Goal: Complete application form

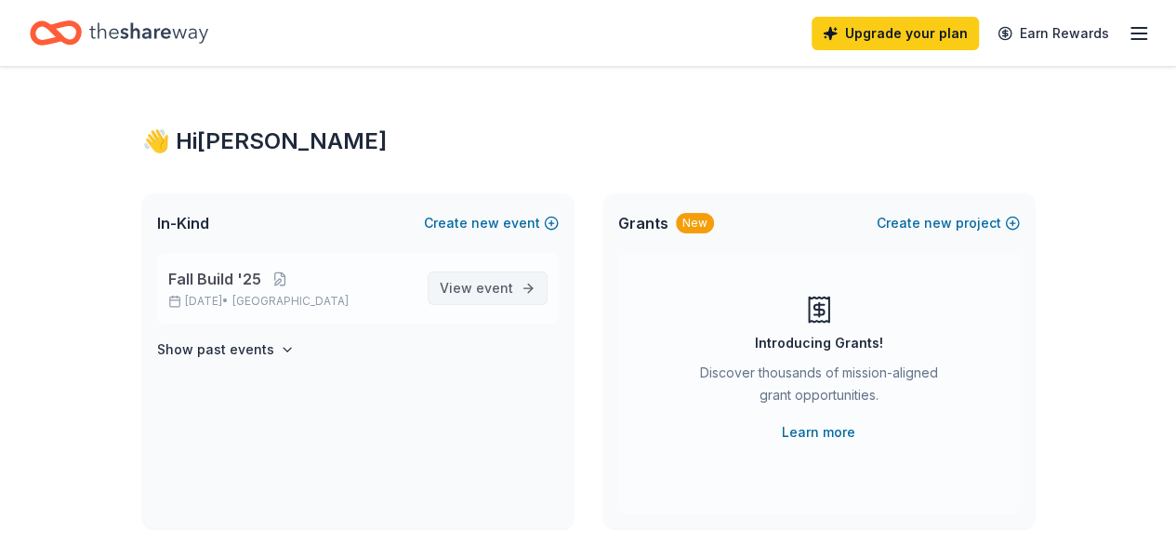
click at [487, 282] on span "event" at bounding box center [494, 288] width 37 height 16
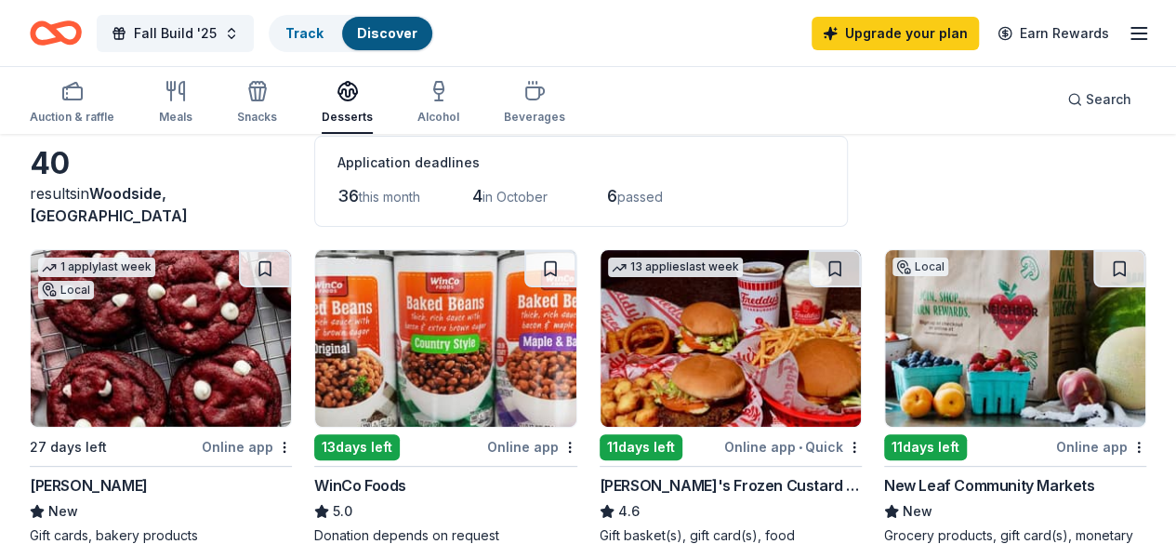
scroll to position [74, 0]
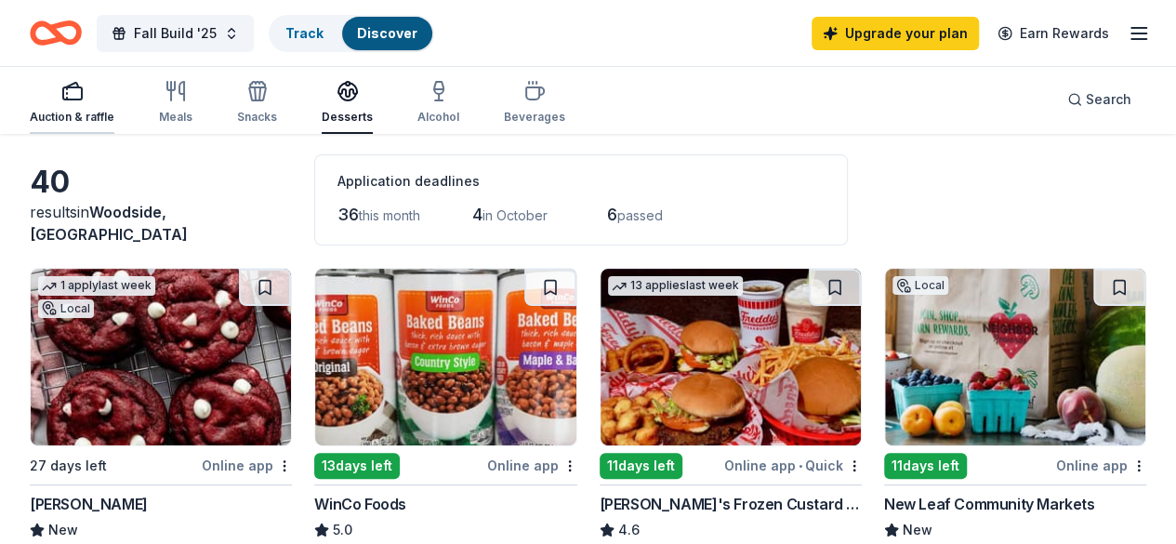
click at [114, 107] on div "Auction & raffle" at bounding box center [72, 102] width 85 height 45
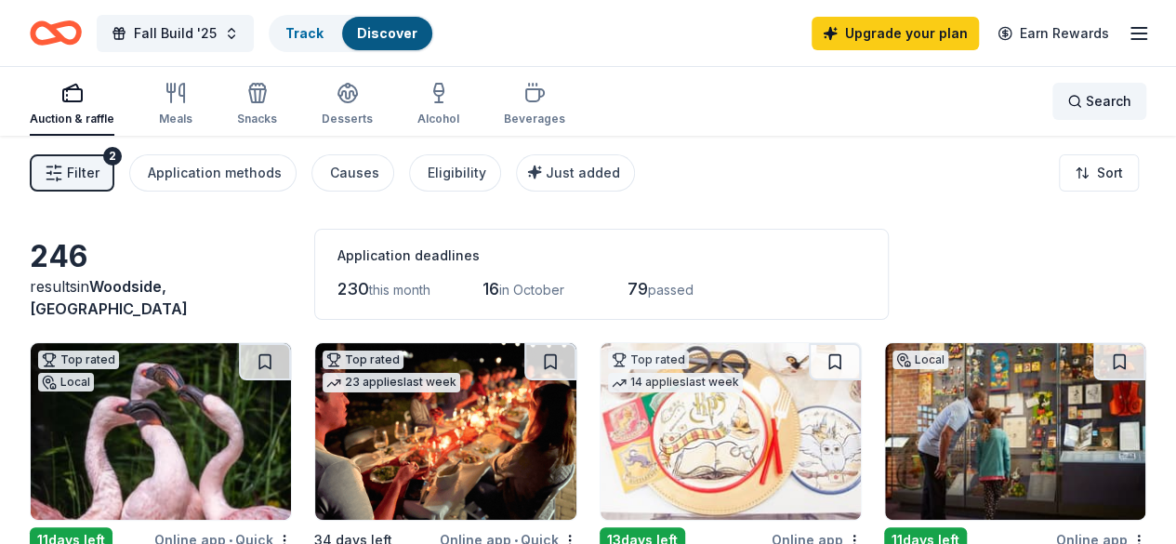
click at [1071, 106] on div "Search" at bounding box center [1100, 101] width 64 height 22
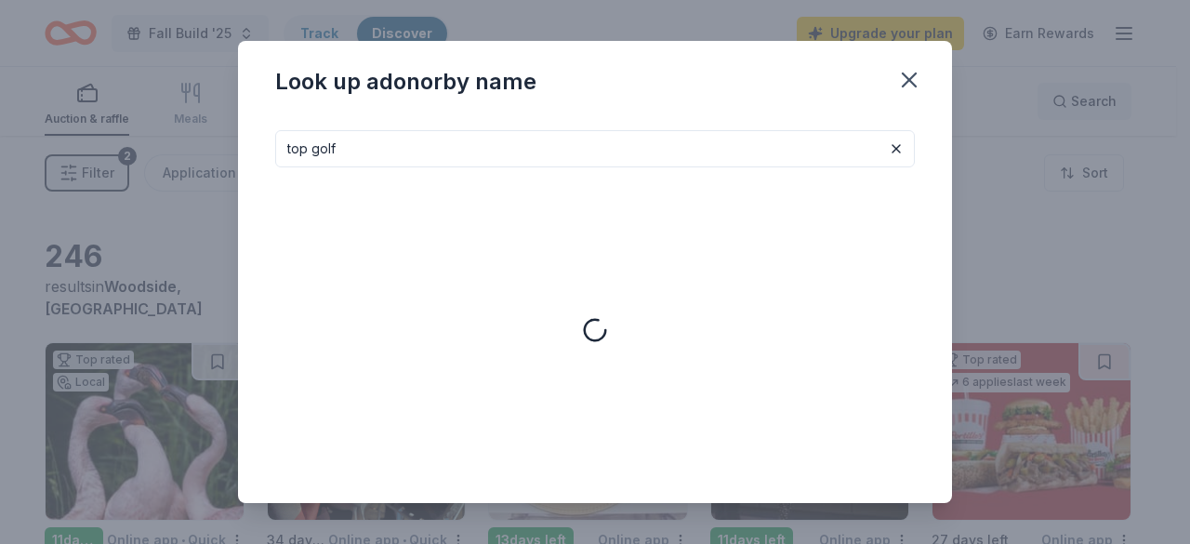
type input "top golf"
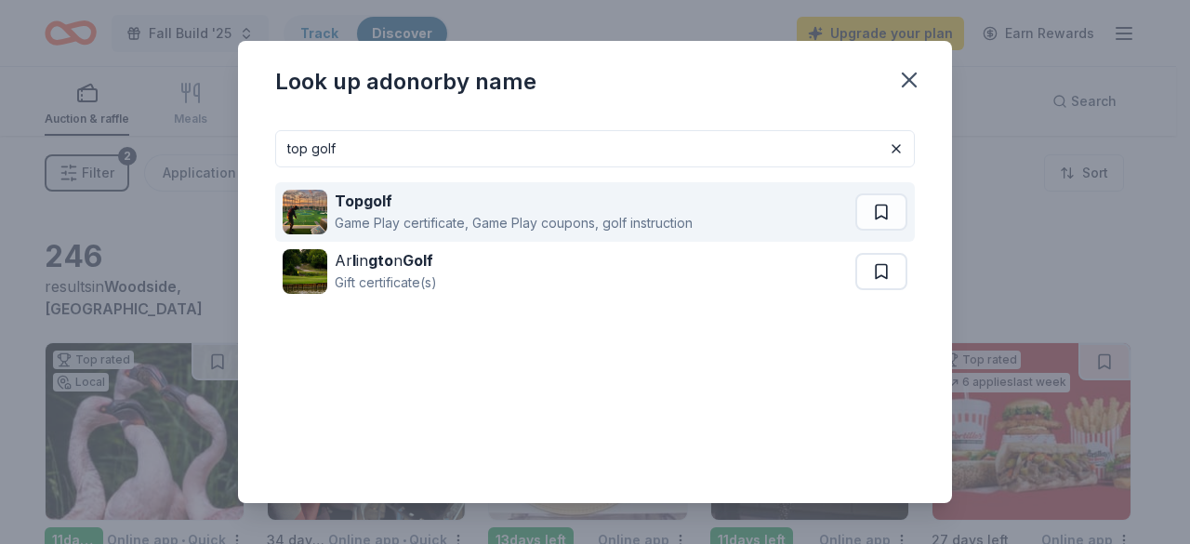
click at [357, 203] on strong "Topgolf" at bounding box center [364, 201] width 58 height 19
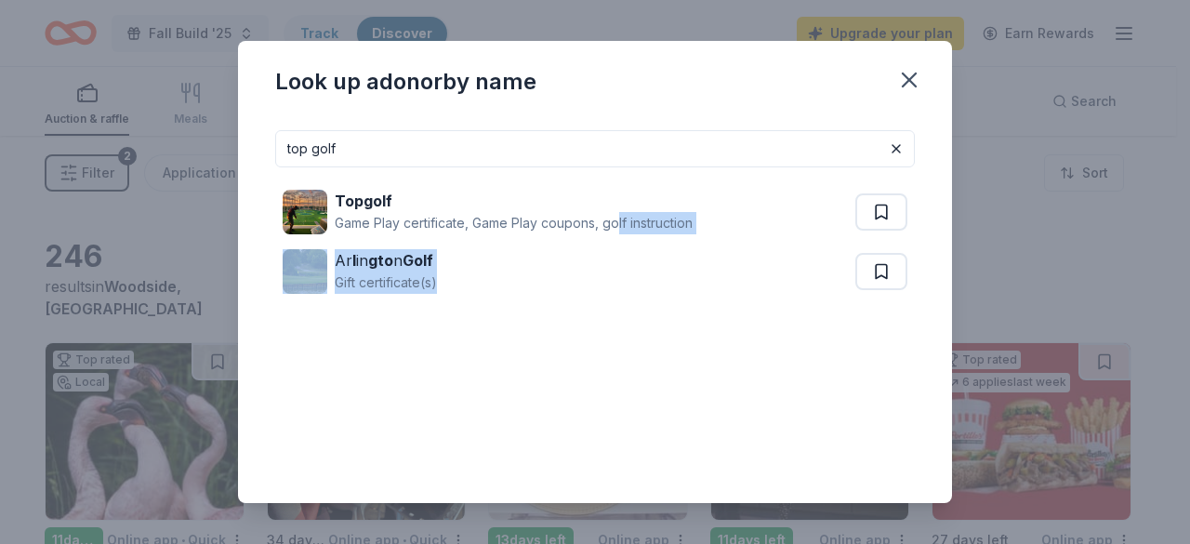
drag, startPoint x: 620, startPoint y: 234, endPoint x: 562, endPoint y: 396, distance: 172.1
click at [562, 396] on div "top golf Topgolf Game Play certificate, Game Play coupons, golf instruction Ar …" at bounding box center [595, 338] width 640 height 417
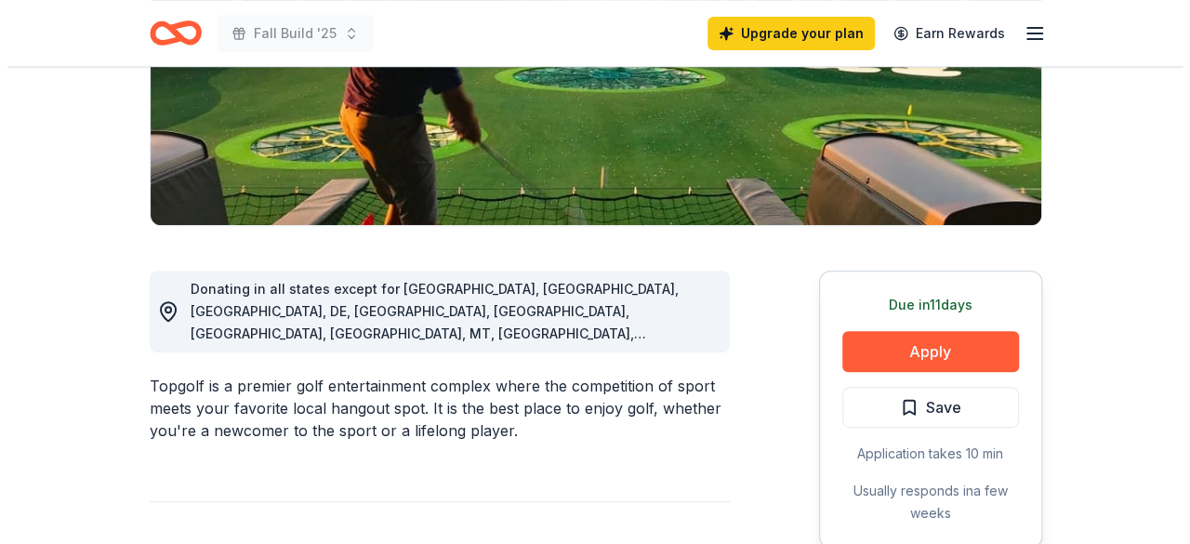
scroll to position [344, 0]
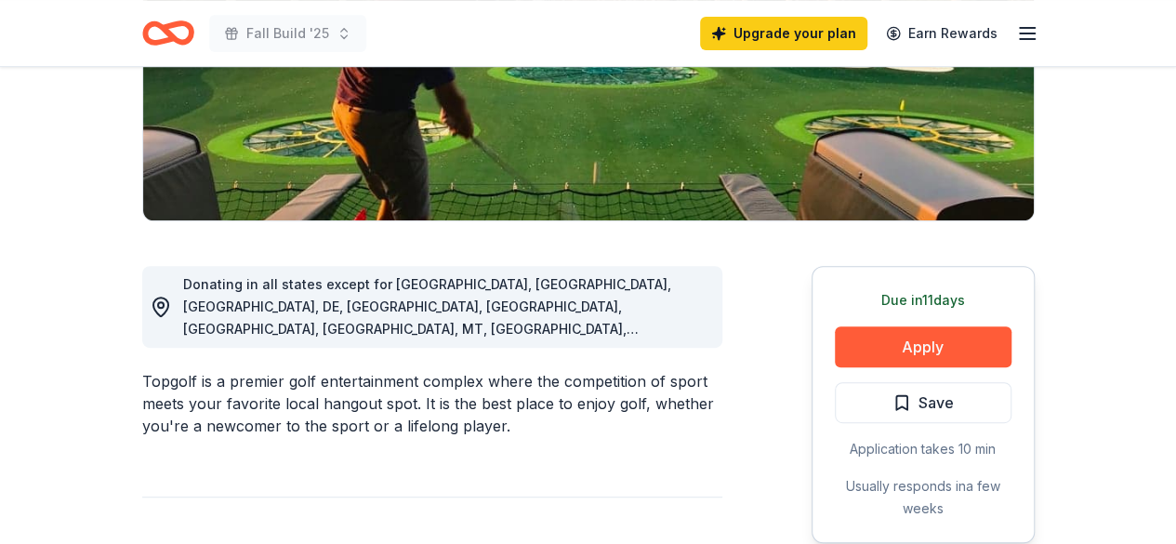
drag, startPoint x: 925, startPoint y: 339, endPoint x: 1183, endPoint y: 315, distance: 258.7
click at [897, 357] on button "Apply" at bounding box center [923, 346] width 177 height 41
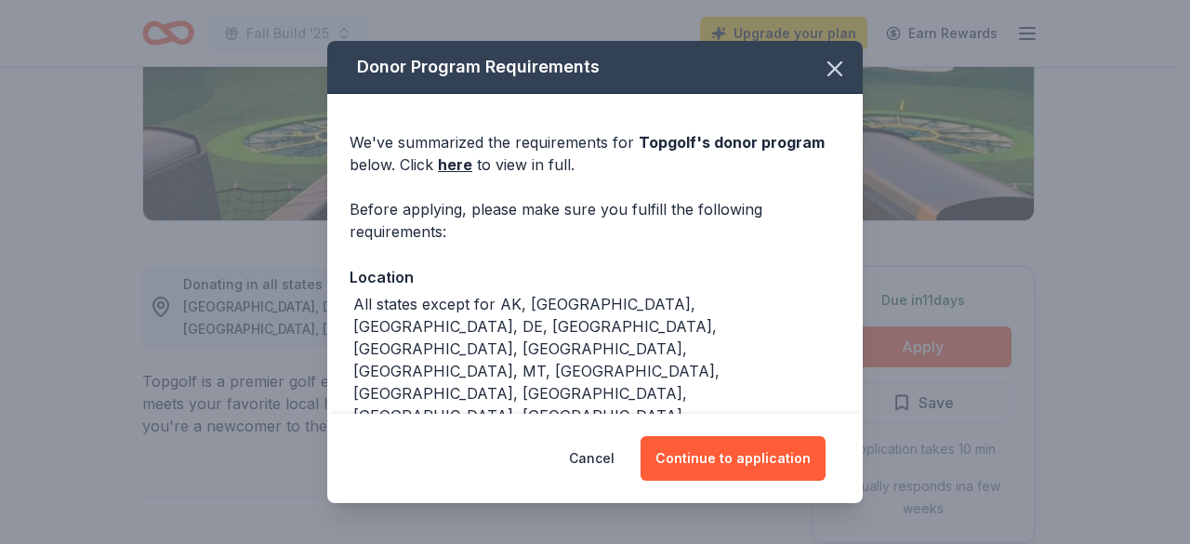
drag, startPoint x: 769, startPoint y: 466, endPoint x: 504, endPoint y: 285, distance: 321.2
click at [504, 285] on div "Donor Program Requirements We've summarized the requirements for Topgolf 's don…" at bounding box center [595, 272] width 536 height 463
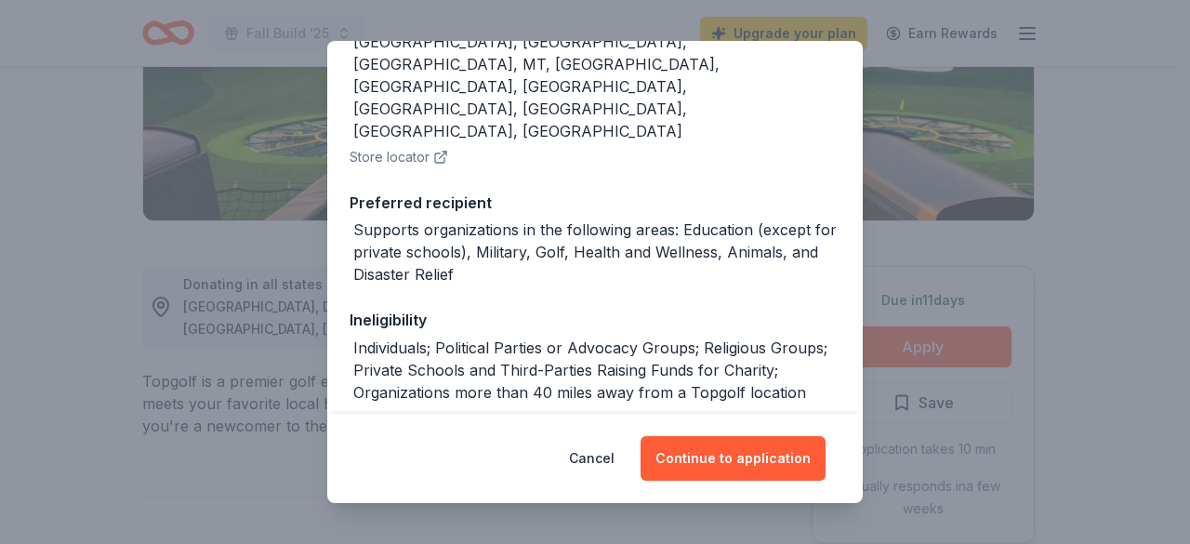
scroll to position [308, 0]
drag, startPoint x: 874, startPoint y: 335, endPoint x: 870, endPoint y: 358, distance: 23.7
click at [870, 358] on div "Donor Program Requirements We've summarized the requirements for Topgolf 's don…" at bounding box center [595, 272] width 1190 height 544
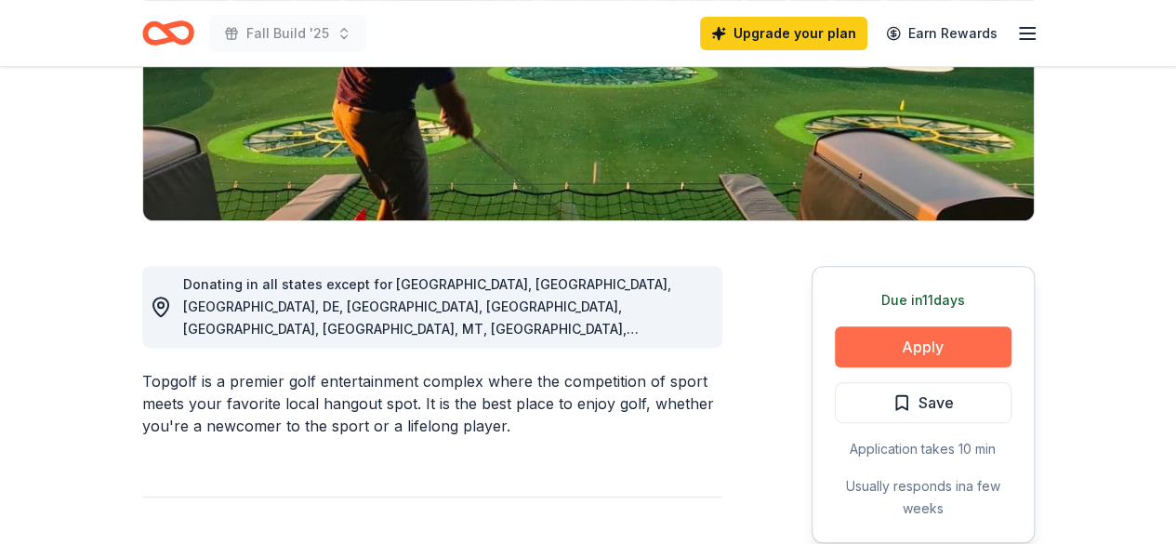
click at [923, 343] on button "Apply" at bounding box center [923, 346] width 177 height 41
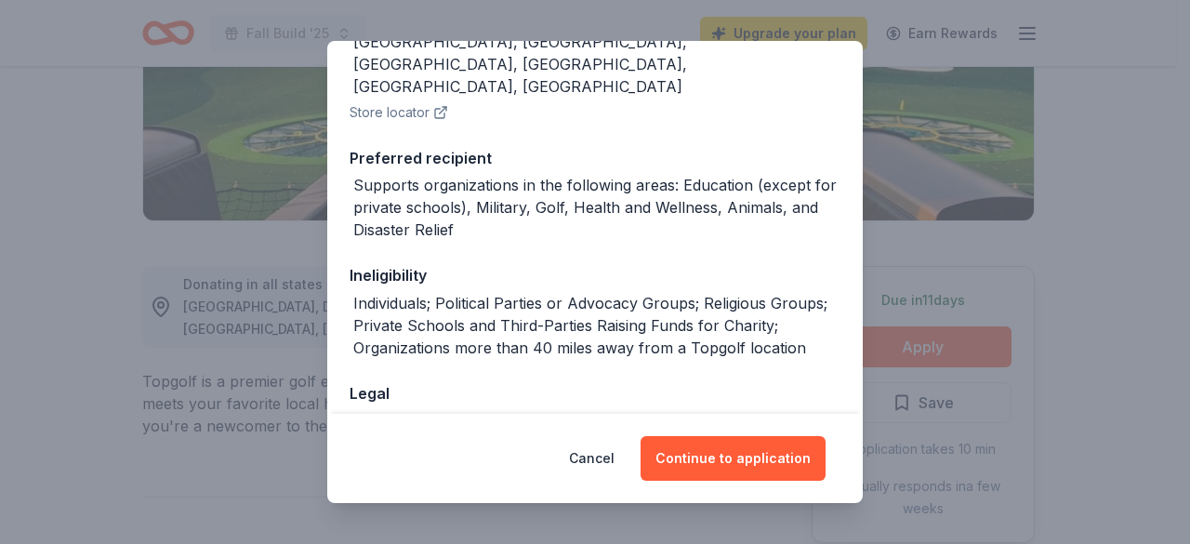
scroll to position [355, 0]
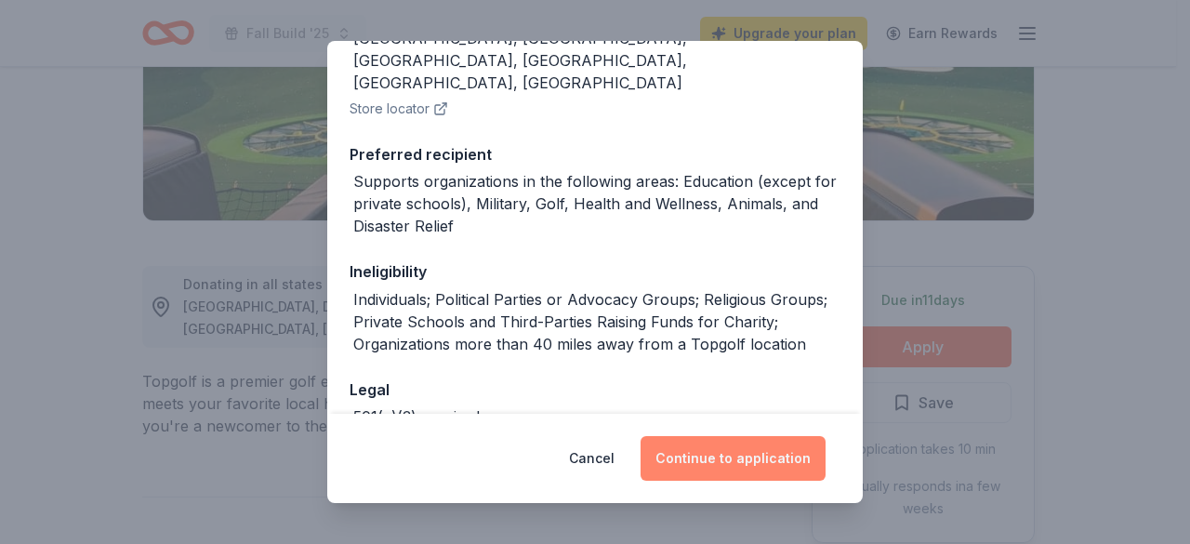
click at [772, 451] on button "Continue to application" at bounding box center [733, 458] width 185 height 45
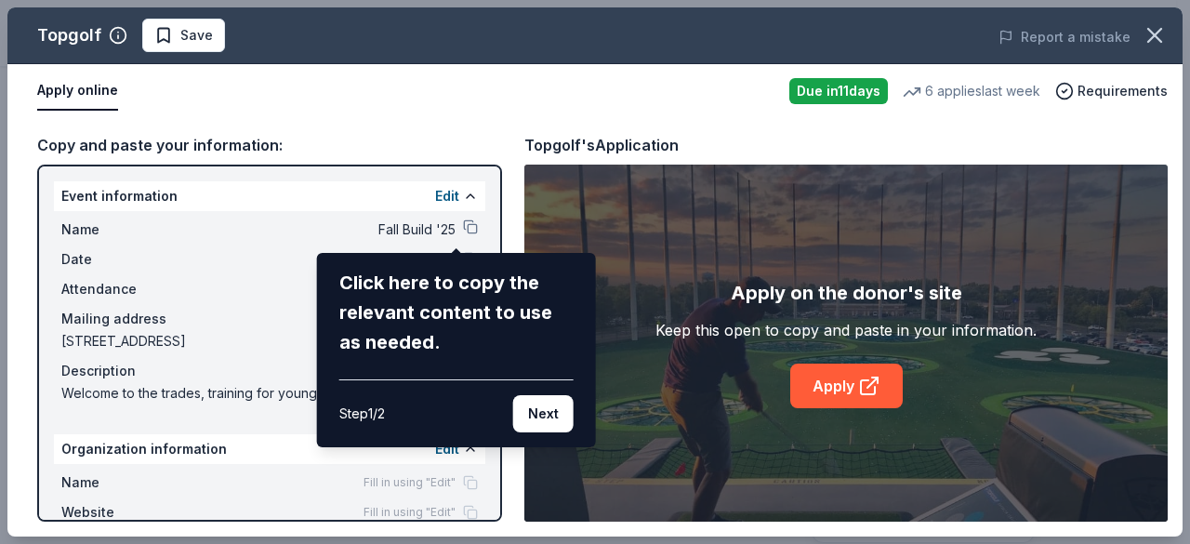
click at [456, 223] on div "Topgolf Save Report a mistake Apply online Due [DATE] 6 applies last week Requi…" at bounding box center [595, 271] width 1176 height 529
click at [545, 416] on button "Next" at bounding box center [543, 413] width 60 height 37
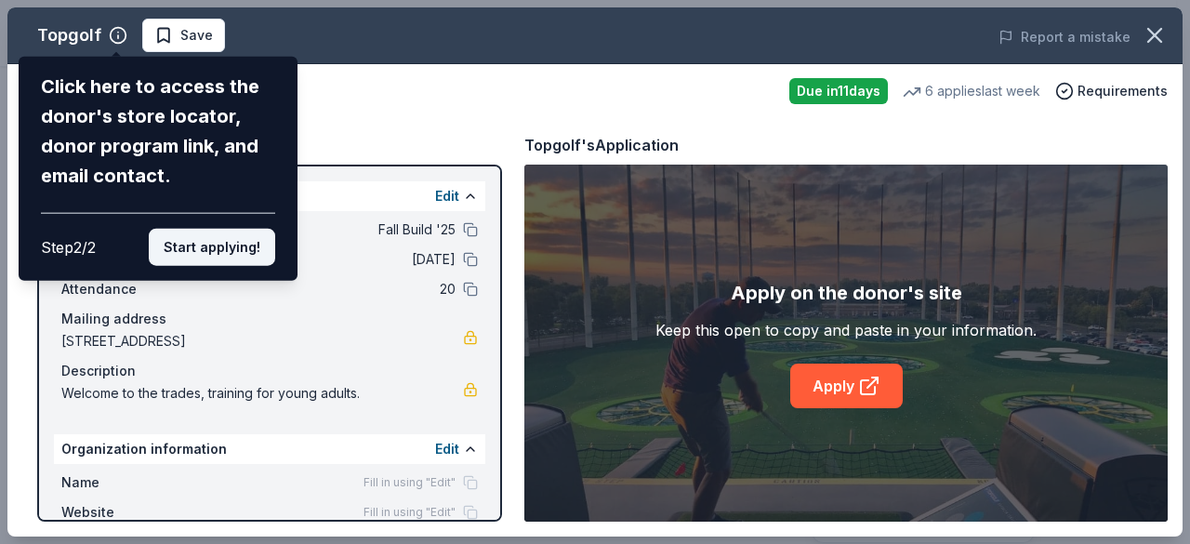
click at [241, 252] on button "Start applying!" at bounding box center [212, 247] width 126 height 37
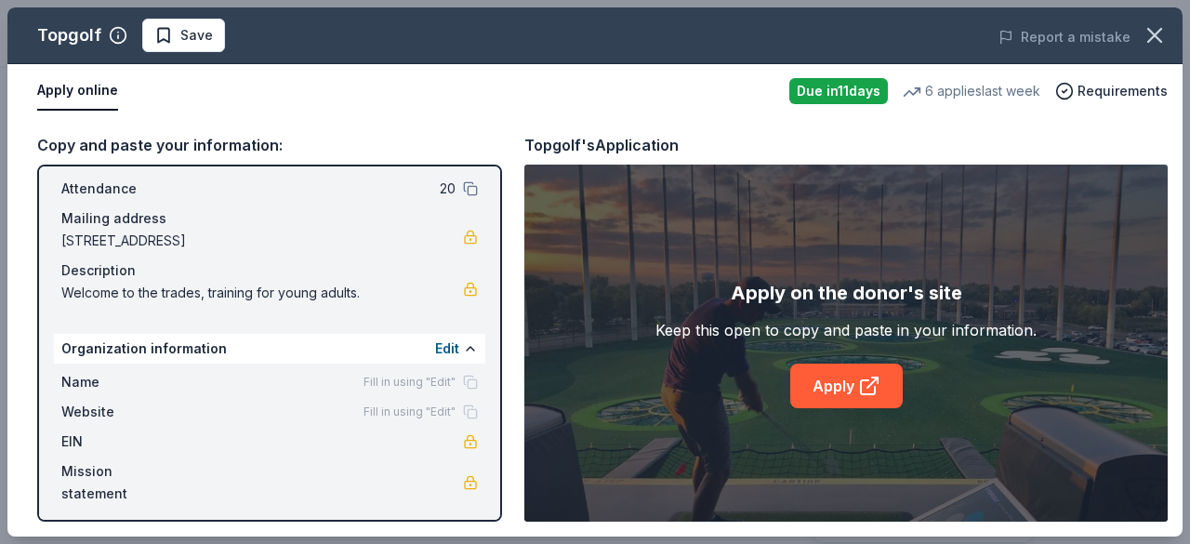
scroll to position [108, 0]
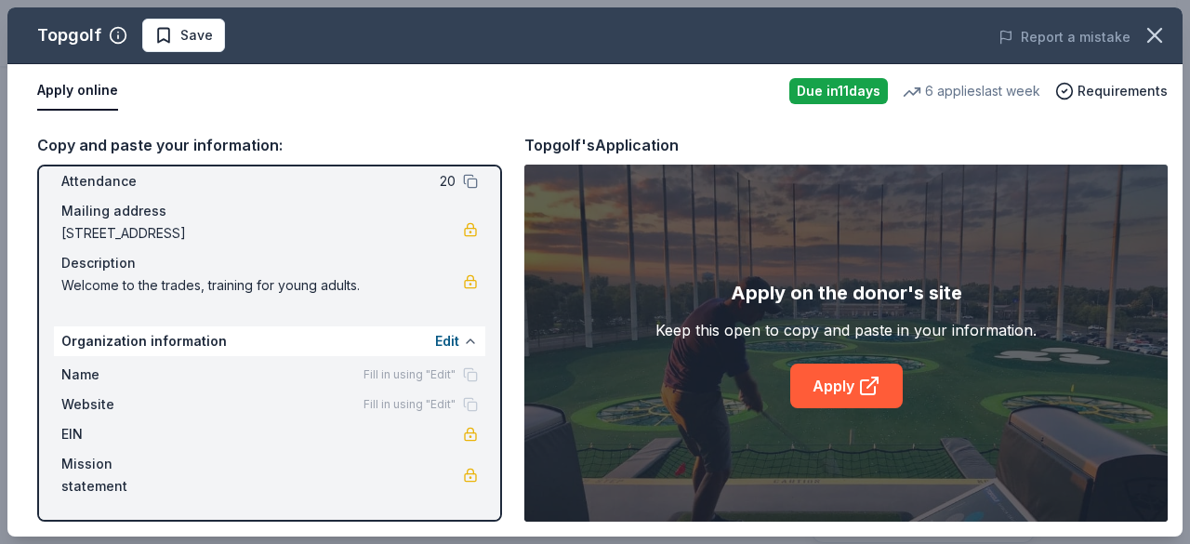
click at [463, 345] on button at bounding box center [470, 341] width 15 height 15
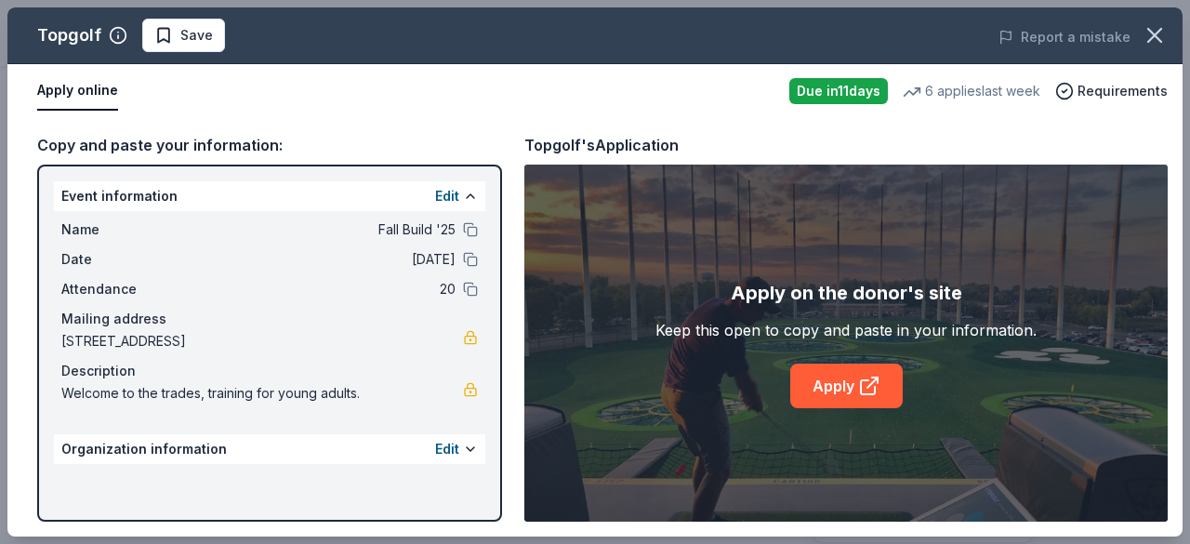
click at [445, 436] on div "Organization information Edit" at bounding box center [270, 449] width 432 height 30
click at [446, 445] on button "Edit" at bounding box center [447, 449] width 24 height 22
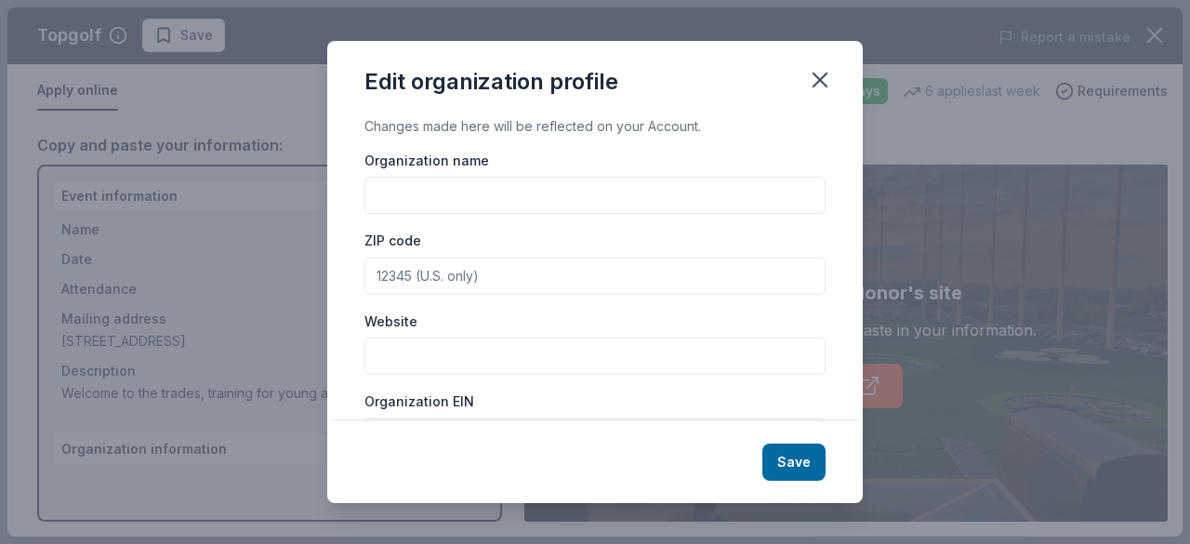
click at [461, 187] on input "Organization name" at bounding box center [595, 195] width 461 height 37
type input "Fortitude Careers"
click at [502, 262] on input "ZIP code" at bounding box center [595, 276] width 461 height 37
click at [498, 270] on input "ZIP code" at bounding box center [595, 276] width 461 height 37
type input "94061"
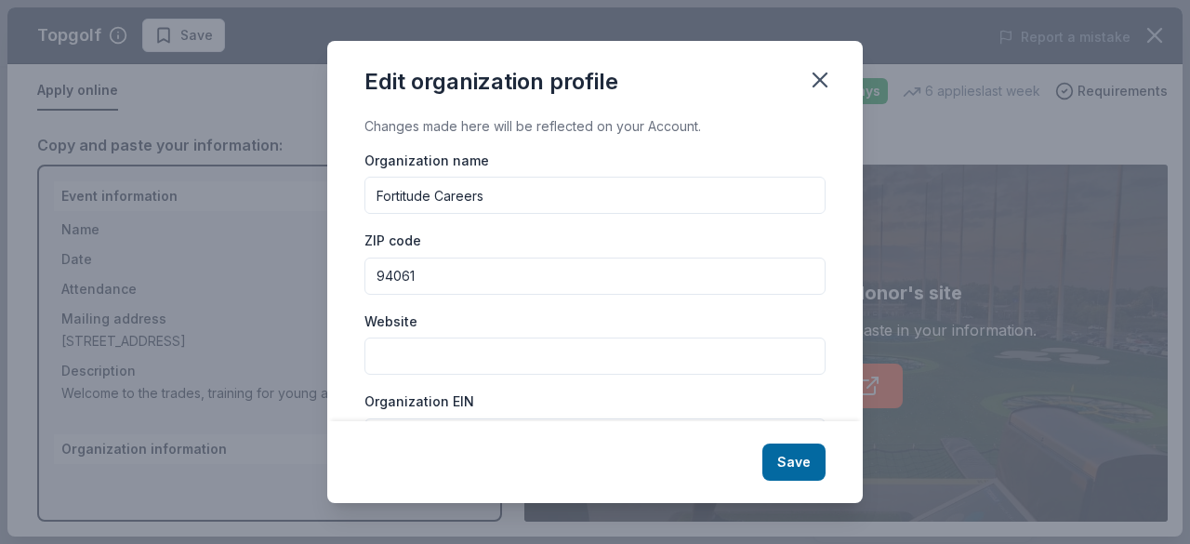
click at [519, 360] on input "Website" at bounding box center [595, 356] width 461 height 37
type input "[DOMAIN_NAME]"
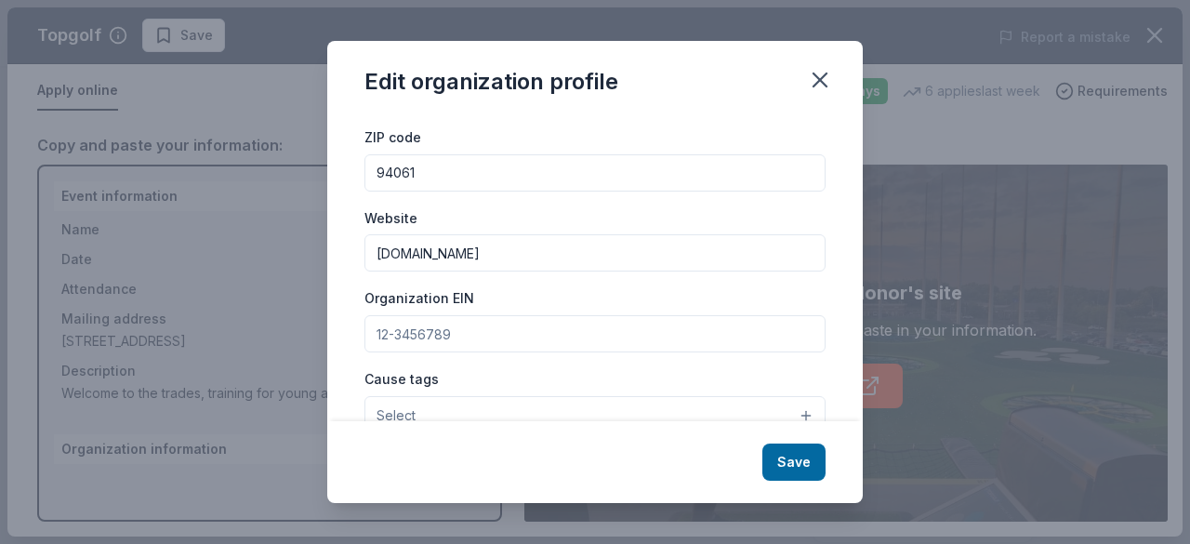
scroll to position [142, 0]
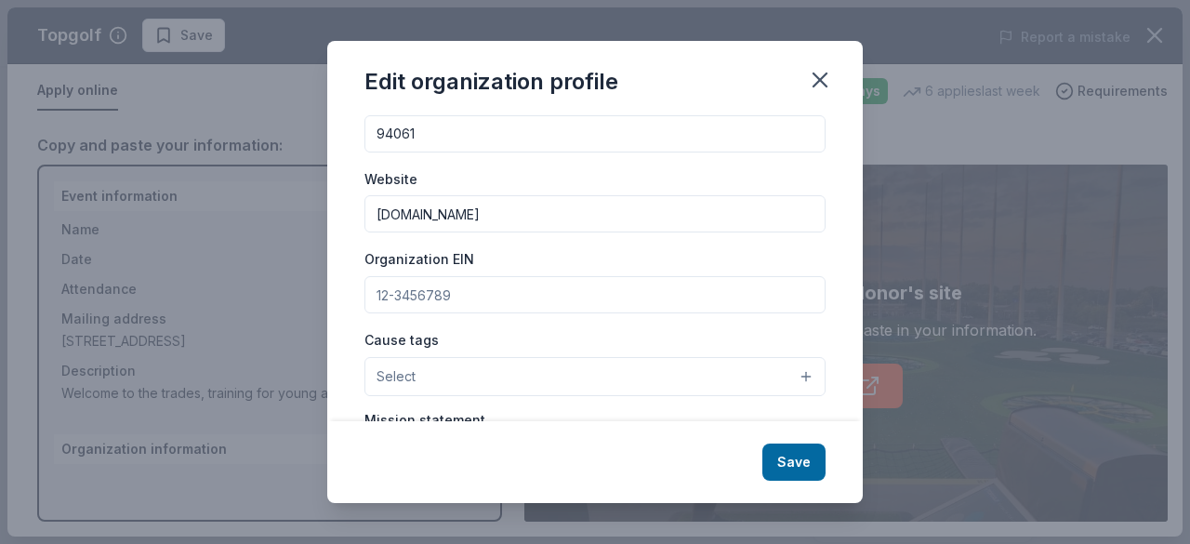
click at [447, 295] on input "Organization EIN" at bounding box center [595, 294] width 461 height 37
type input "[US_EMPLOYER_IDENTIFICATION_NUMBER]"
click at [491, 372] on button "Select" at bounding box center [595, 376] width 461 height 39
drag, startPoint x: 863, startPoint y: 306, endPoint x: 846, endPoint y: 351, distance: 47.7
click at [846, 351] on div "Edit organization profile Changes made here will be reflected on your Account. …" at bounding box center [595, 272] width 1190 height 544
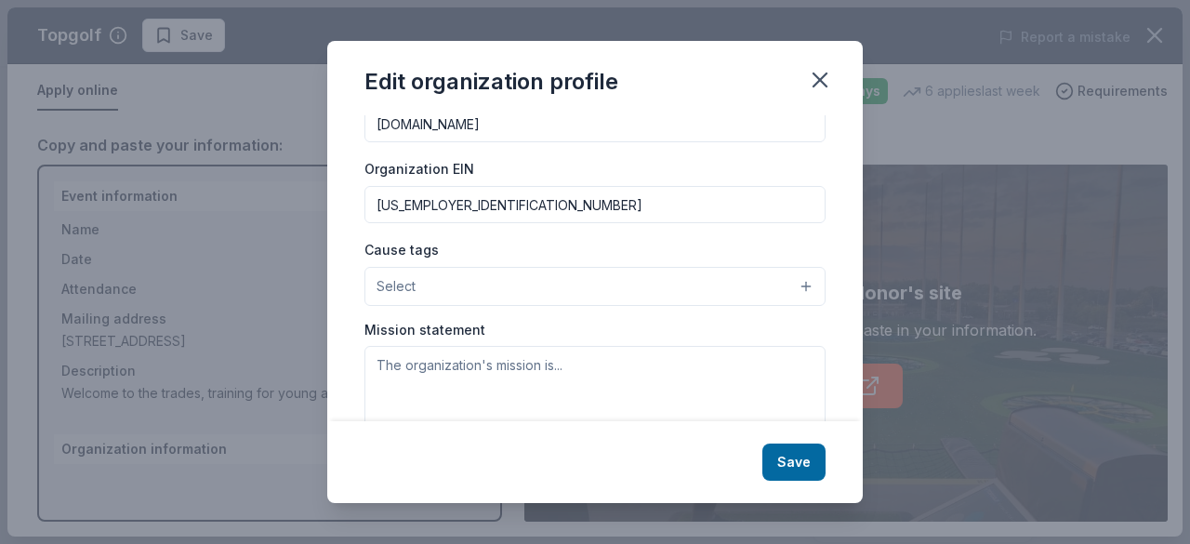
scroll to position [262, 0]
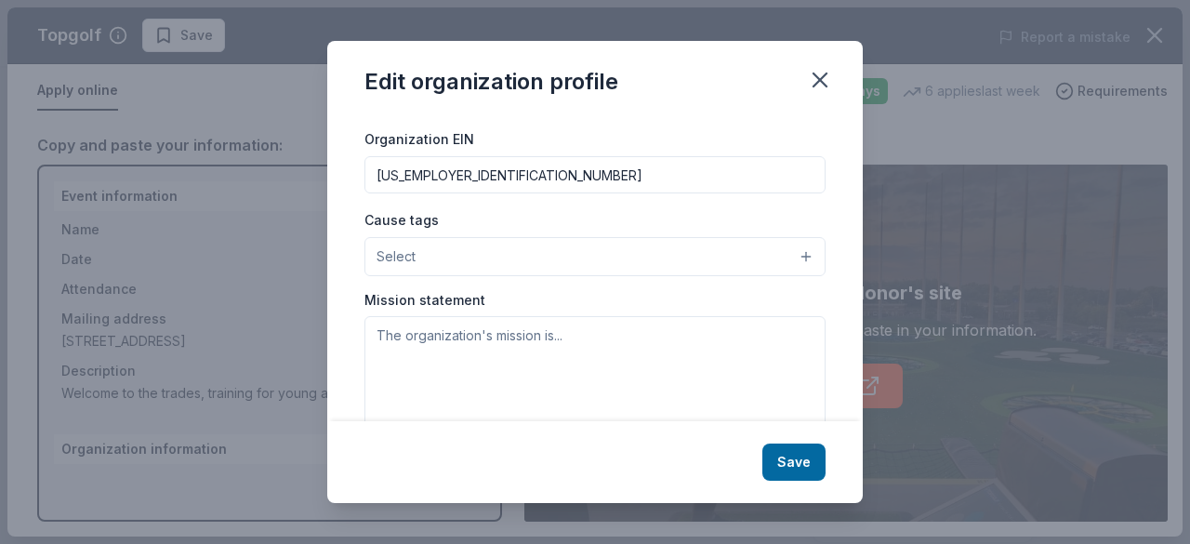
click at [770, 252] on button "Select" at bounding box center [595, 256] width 461 height 39
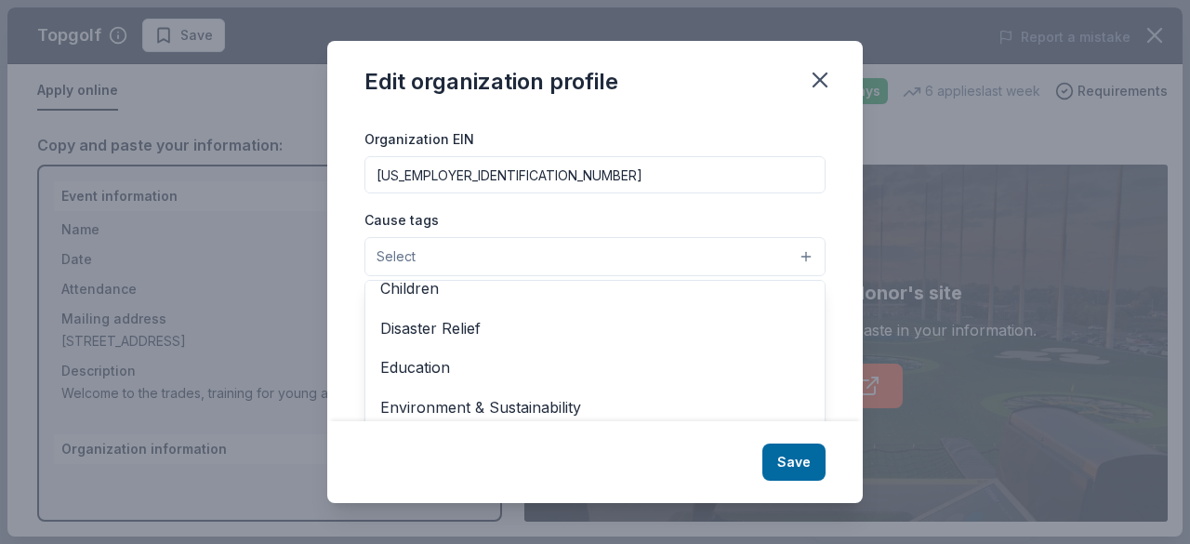
scroll to position [91, 0]
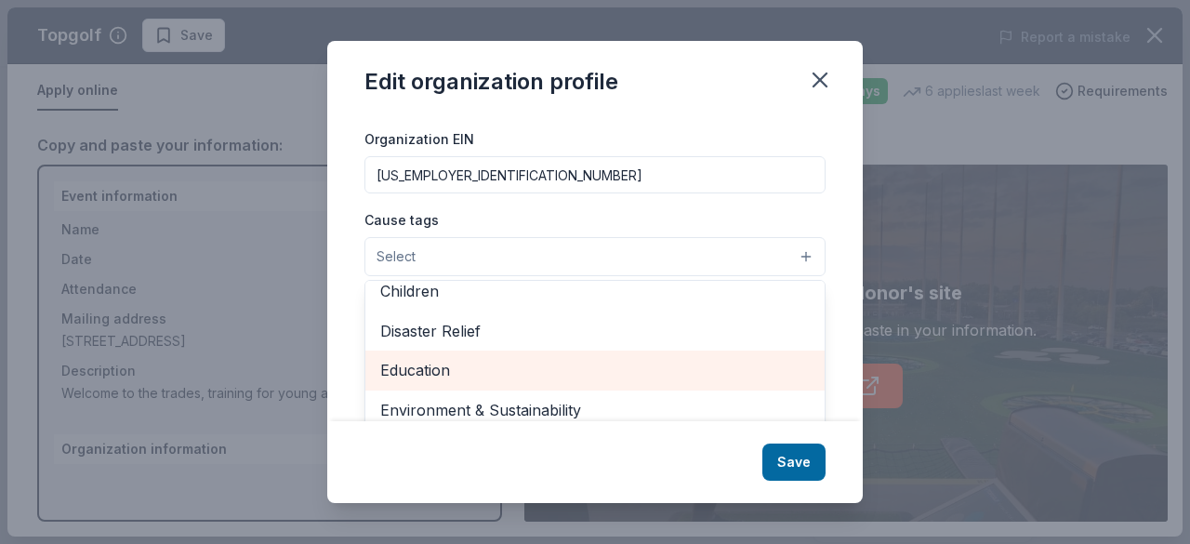
click at [631, 364] on span "Education" at bounding box center [595, 370] width 430 height 24
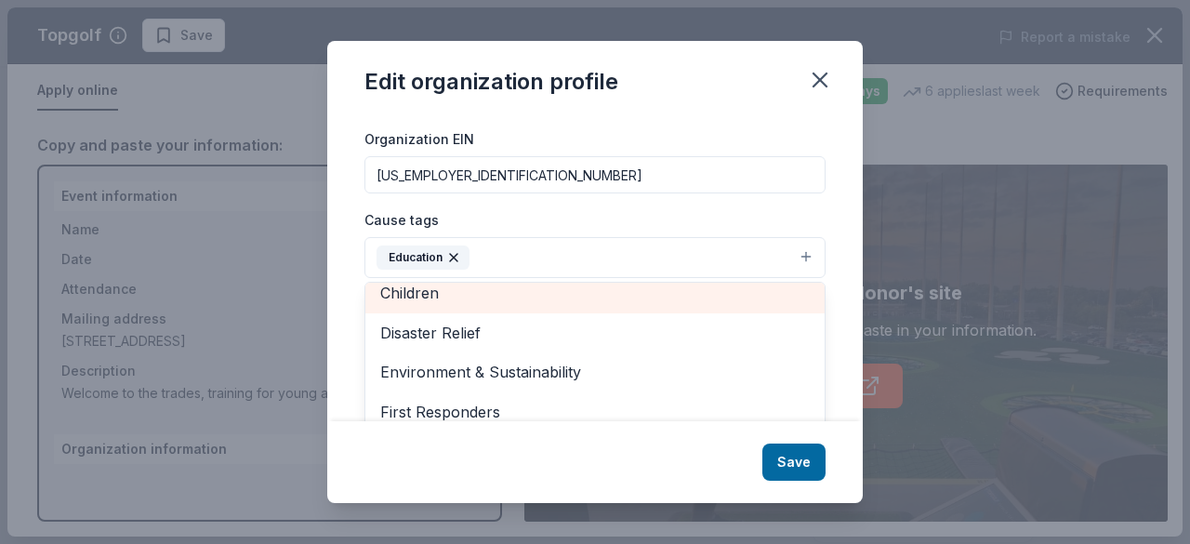
scroll to position [82, 0]
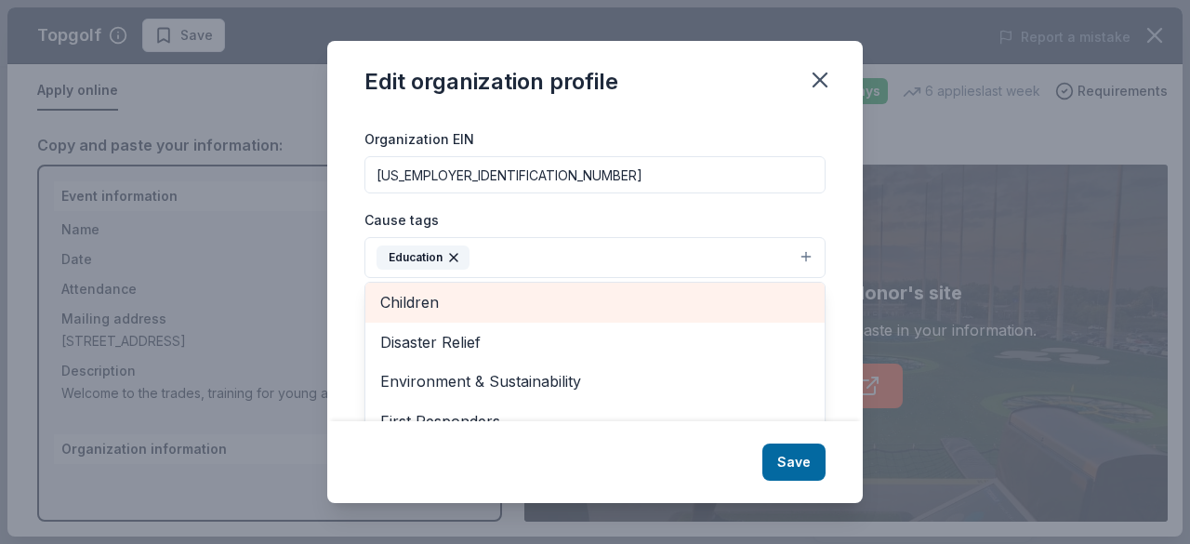
click at [618, 293] on span "Children" at bounding box center [595, 302] width 430 height 24
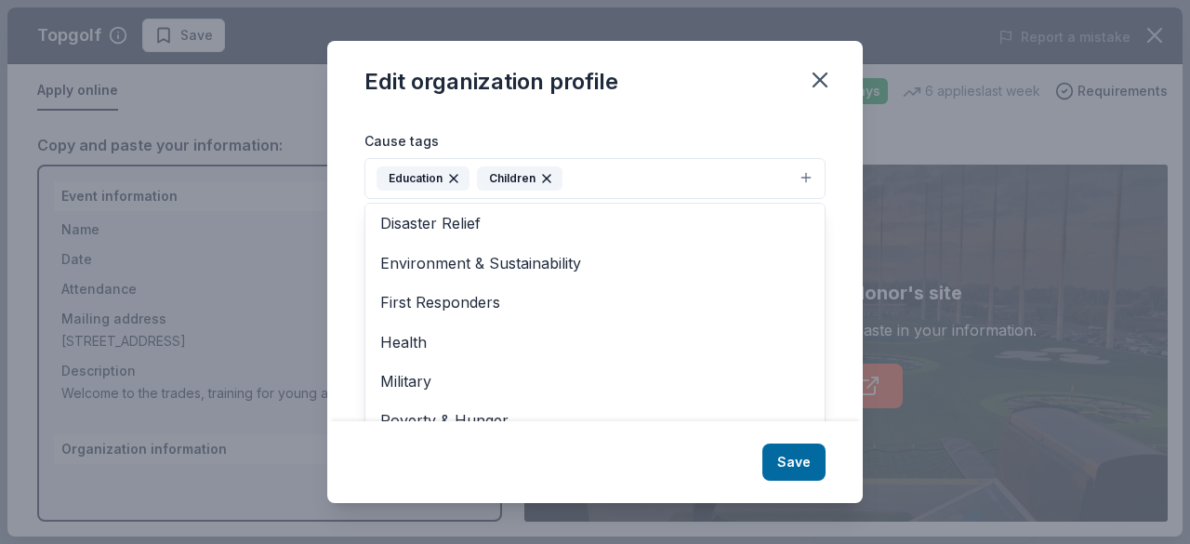
scroll to position [179, 0]
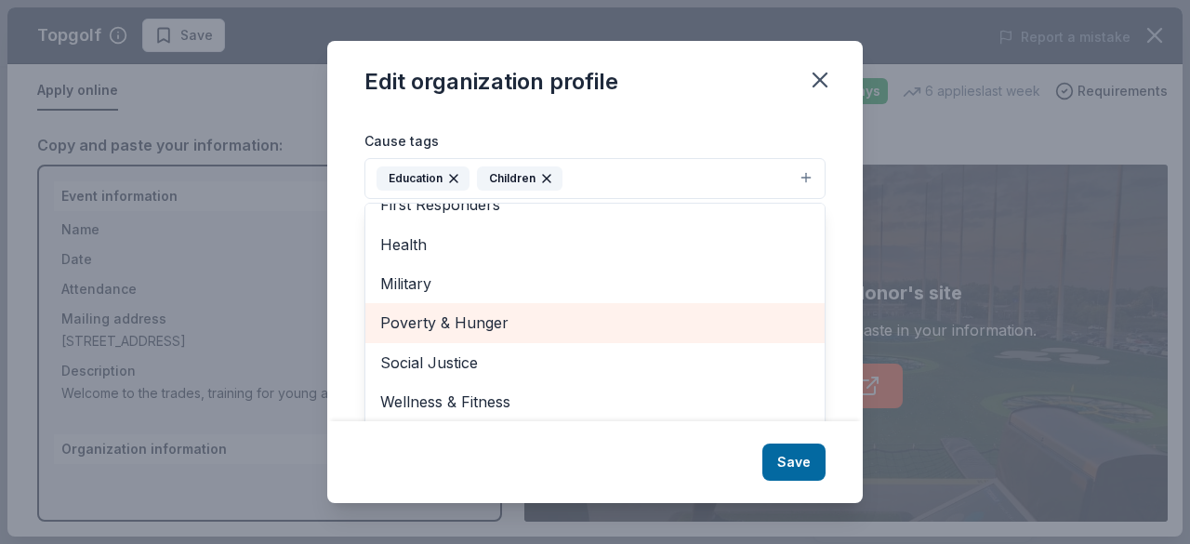
click at [562, 323] on span "Poverty & Hunger" at bounding box center [595, 323] width 430 height 24
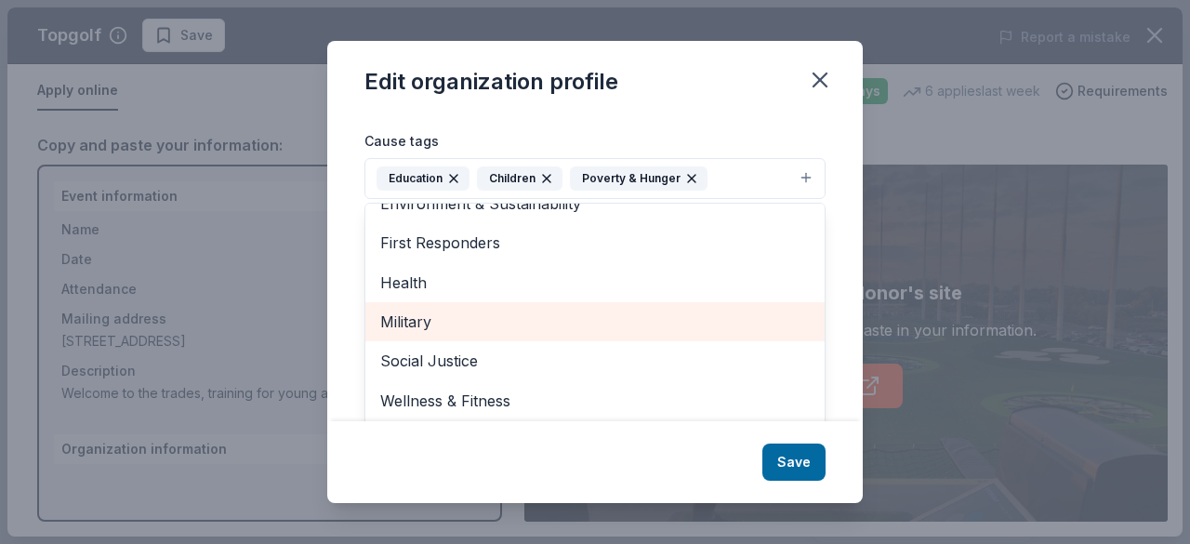
scroll to position [140, 0]
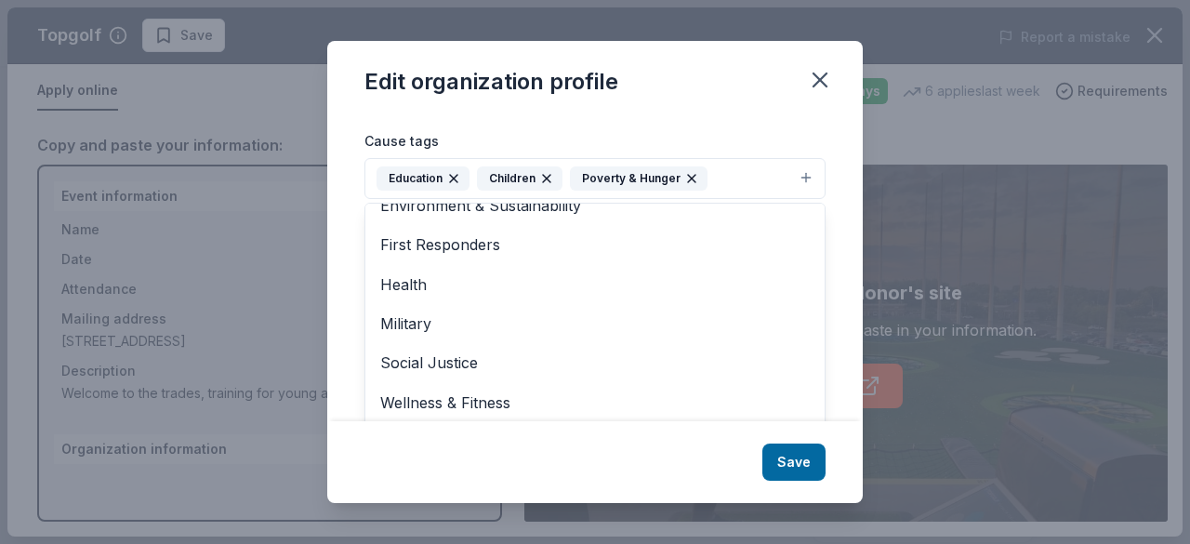
click at [796, 462] on div "Edit organization profile Changes made here will be reflected on your Account. …" at bounding box center [595, 272] width 536 height 463
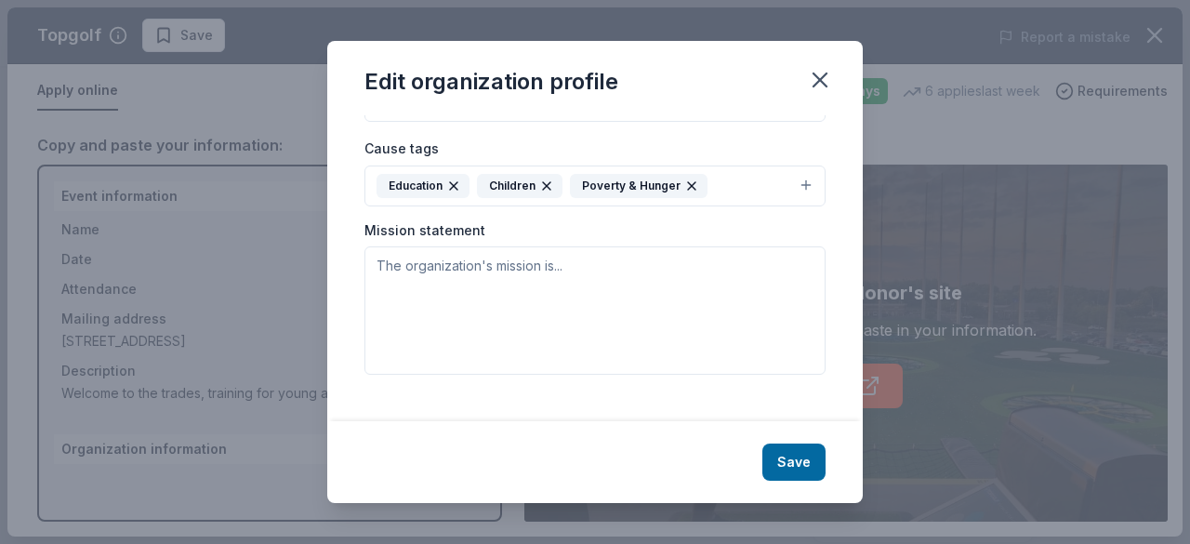
scroll to position [312, 0]
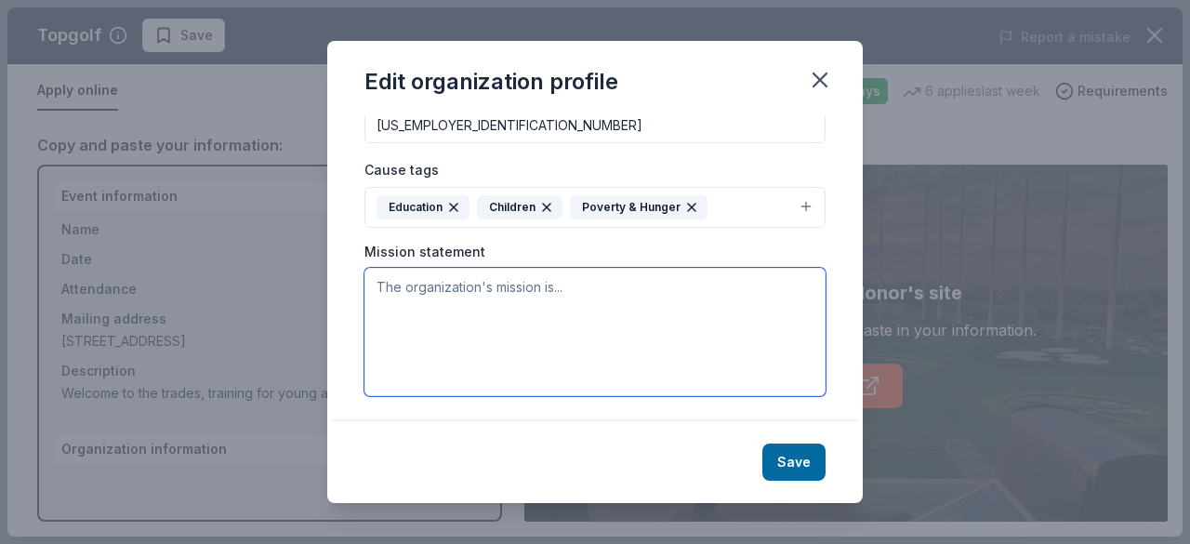
paste textarea "Mission: Empower opportunity youth (disconnected young adults 18–24) to build s…"
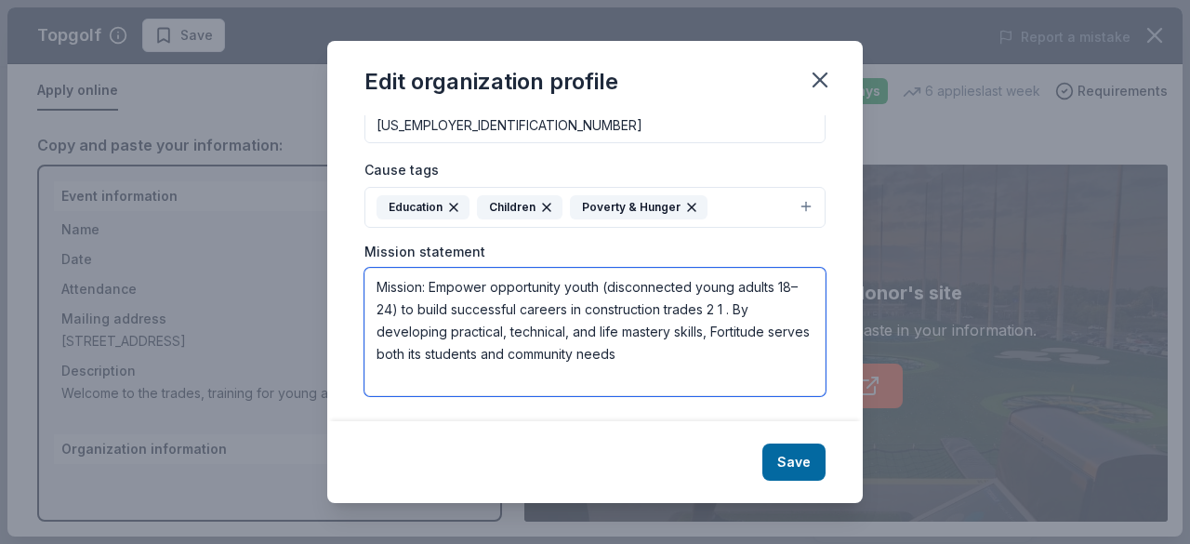
click at [746, 306] on textarea "Mission: Empower opportunity youth (disconnected young adults 18–24) to build s…" at bounding box center [595, 332] width 461 height 128
click at [670, 351] on textarea "Mission: Empower opportunity youth (disconnected young adults 18–24) to build s…" at bounding box center [595, 332] width 461 height 128
type textarea "Mission: Empower opportunity youth (disconnected young adults 18–24) to build s…"
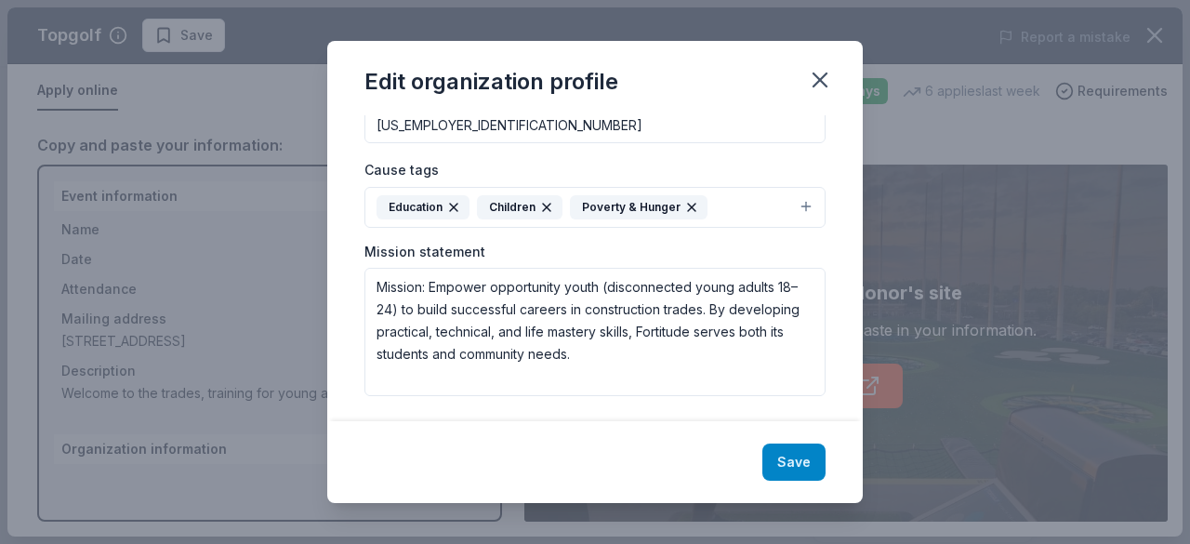
click at [797, 467] on button "Save" at bounding box center [794, 462] width 63 height 37
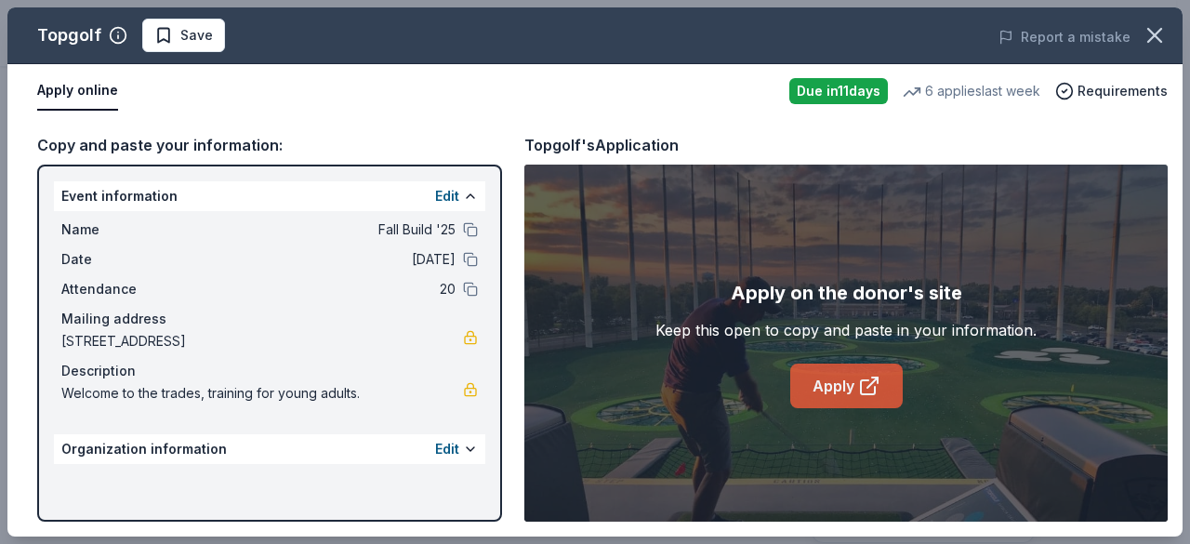
click at [859, 391] on icon at bounding box center [869, 386] width 22 height 22
